Goal: Task Accomplishment & Management: Complete application form

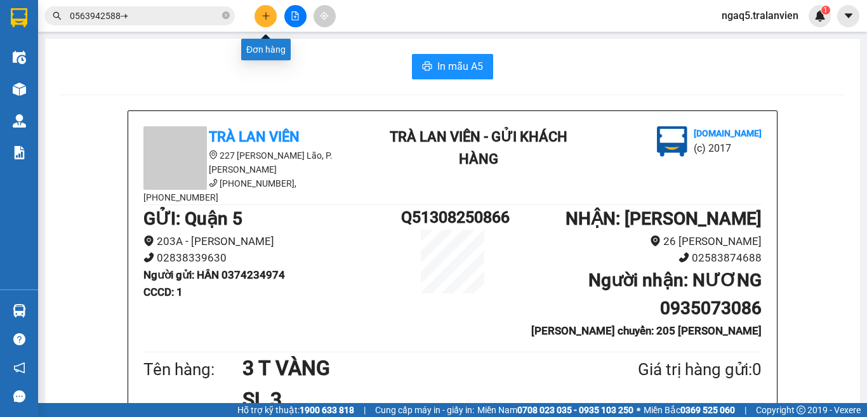
click at [264, 18] on icon "plus" at bounding box center [266, 15] width 9 height 9
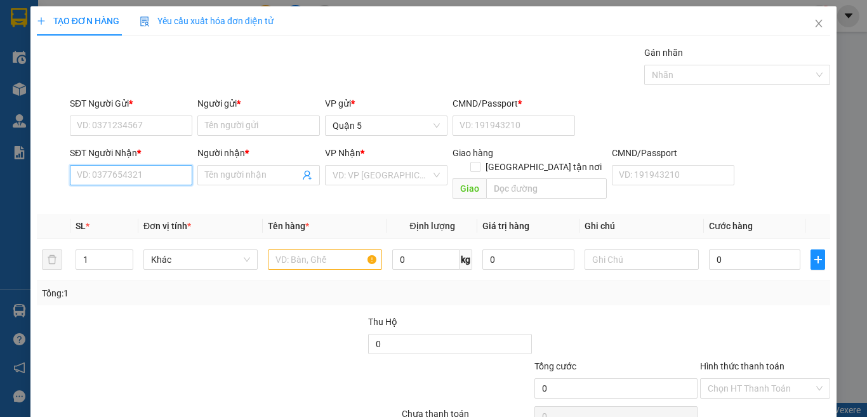
click at [113, 169] on input "SĐT Người Nhận *" at bounding box center [131, 175] width 123 height 20
click at [145, 200] on div "0984968349 - cô vinh" at bounding box center [129, 201] width 105 height 14
type input "0984968349"
type input "cô vinh"
type input "0984968349"
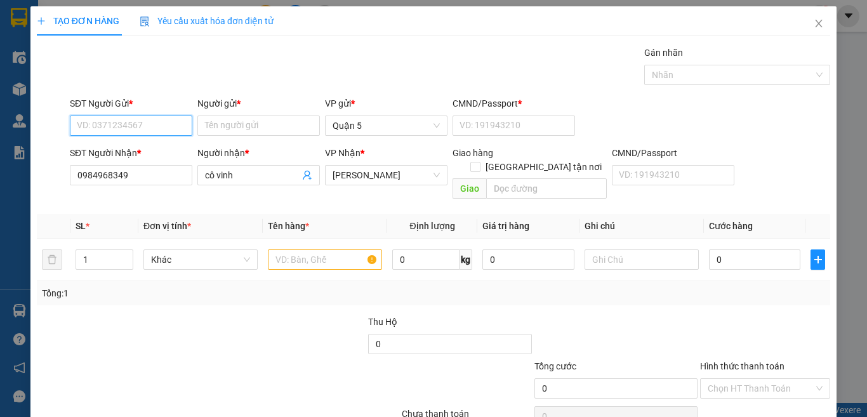
click at [105, 126] on input "SĐT Người Gửi *" at bounding box center [131, 126] width 123 height 20
type input "0933444565"
click at [150, 152] on div "0933444565 - [PERSON_NAME]" at bounding box center [139, 151] width 125 height 14
type input "MAI SỄN"
type input "1"
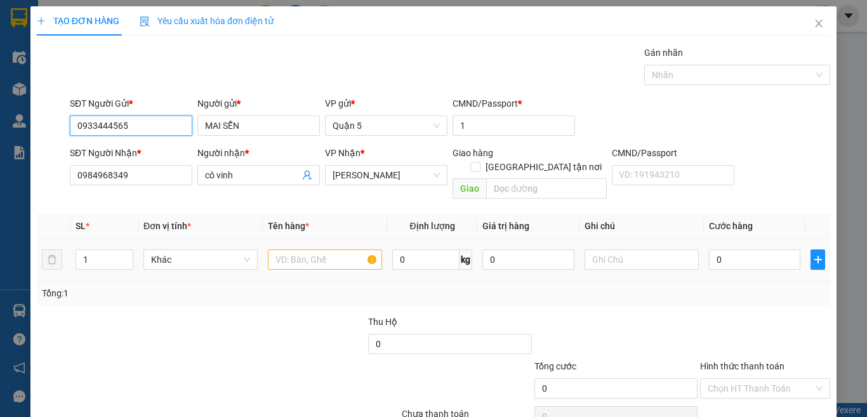
type input "0933444565"
click at [283, 249] on input "text" at bounding box center [325, 259] width 114 height 20
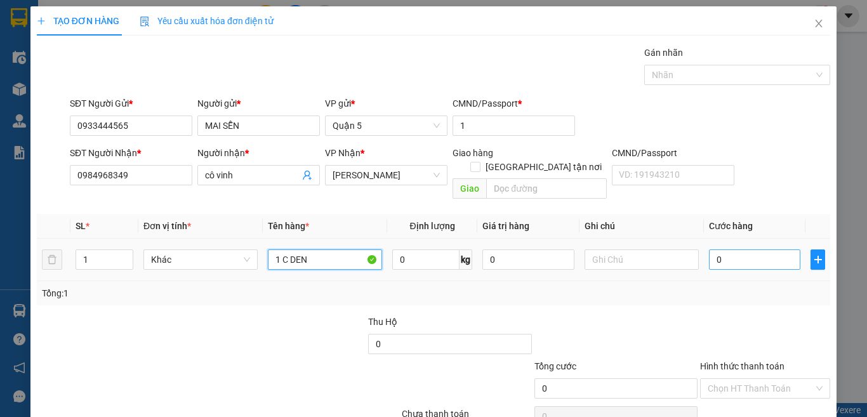
type input "1 C DEN"
click at [737, 250] on input "0" at bounding box center [754, 259] width 91 height 20
type input "4"
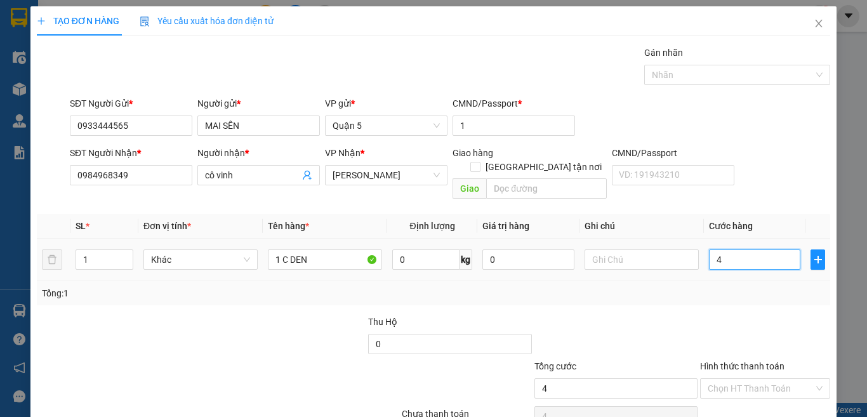
type input "40"
type input "40.000"
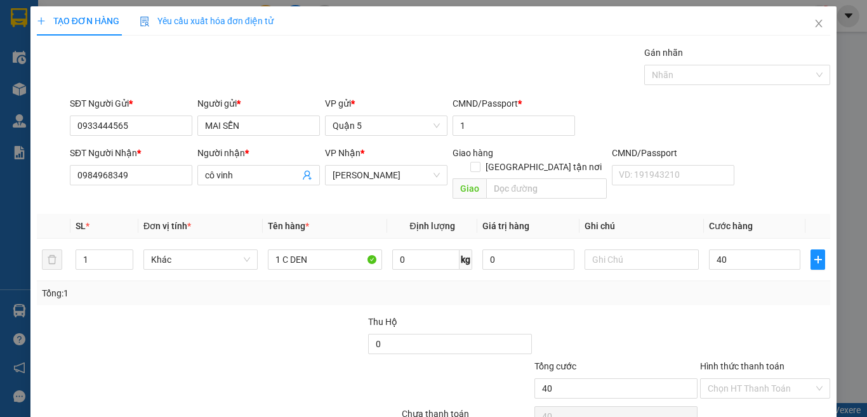
type input "40.000"
click at [766, 168] on div "SĐT Người Nhận * 0984968349 Người nhận * cô vinh VP Nhận * [PERSON_NAME] hàng G…" at bounding box center [450, 175] width 766 height 58
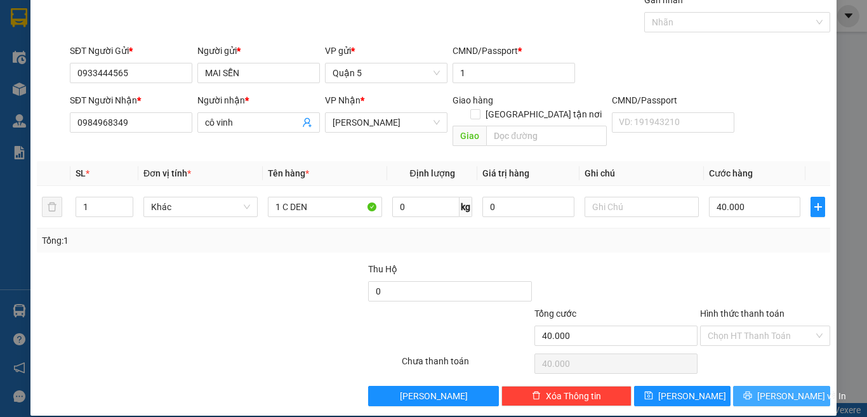
drag, startPoint x: 774, startPoint y: 382, endPoint x: 771, endPoint y: 374, distance: 8.3
click at [774, 389] on span "[PERSON_NAME] và In" at bounding box center [801, 396] width 89 height 14
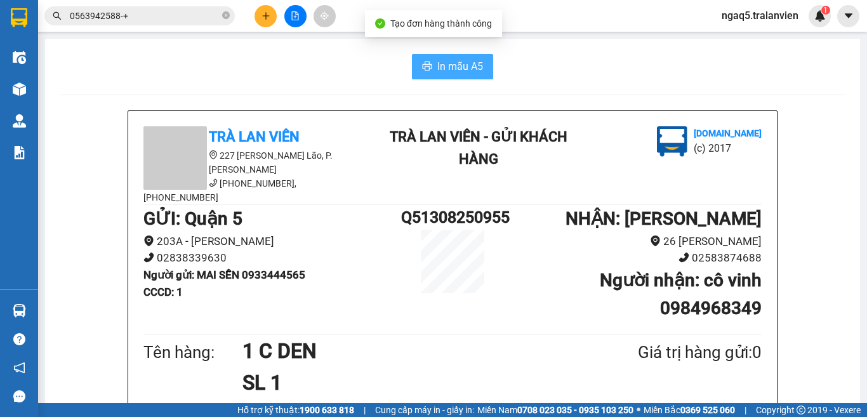
click at [437, 59] on span "In mẫu A5" at bounding box center [460, 66] width 46 height 16
